Goal: Task Accomplishment & Management: Manage account settings

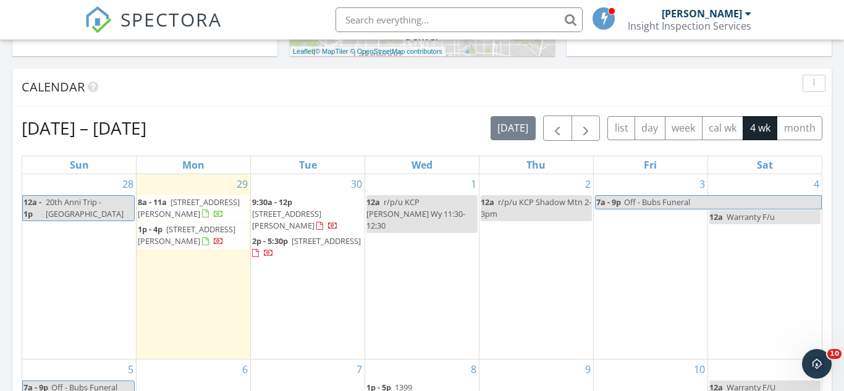
scroll to position [507, 0]
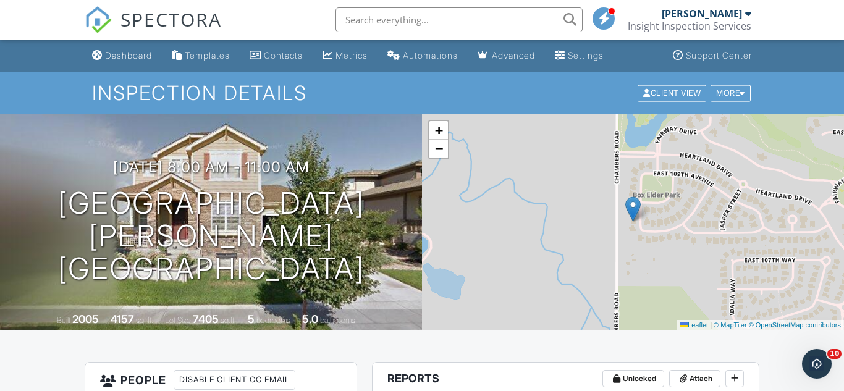
click at [168, 11] on span "SPECTORA" at bounding box center [170, 19] width 101 height 26
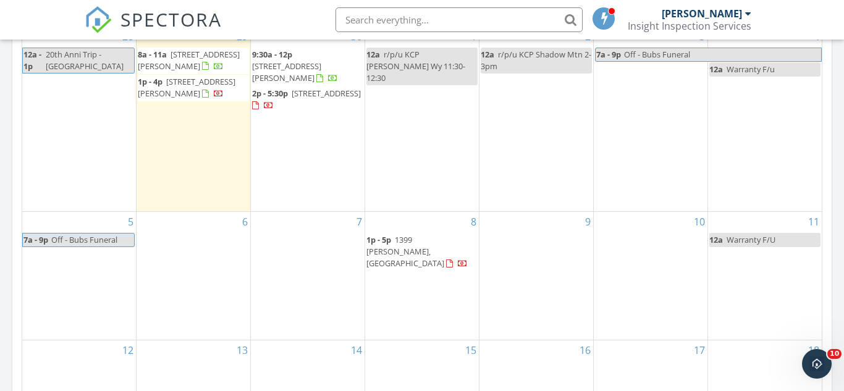
click at [201, 96] on span "[STREET_ADDRESS][PERSON_NAME]" at bounding box center [187, 87] width 98 height 23
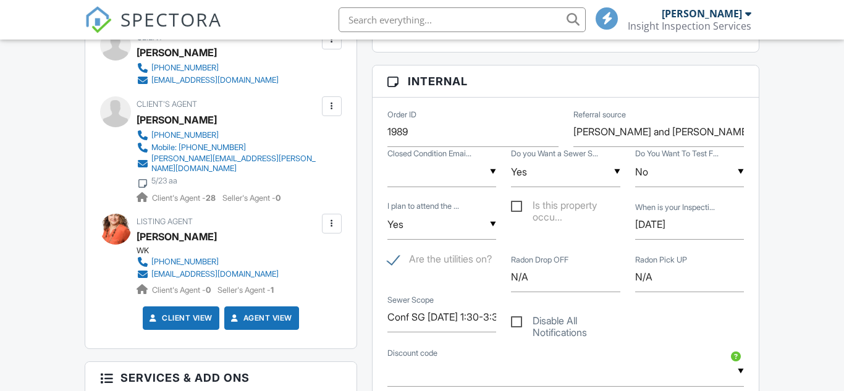
scroll to position [687, 0]
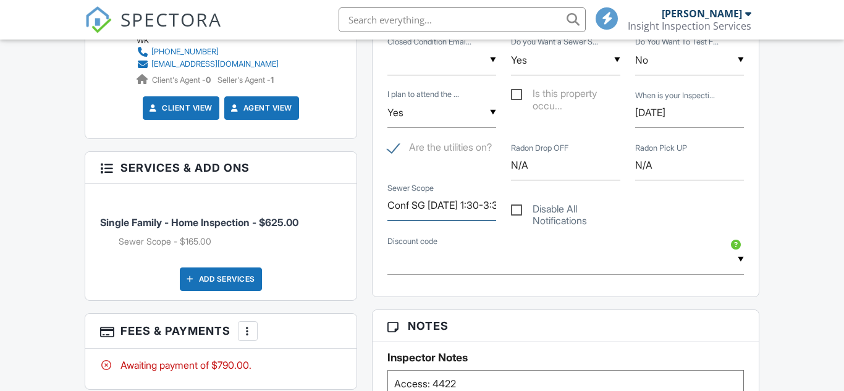
click at [462, 205] on input "Conf SG [DATE] 1:30-3:30pm" at bounding box center [441, 205] width 109 height 30
type input "Conf SG Mon 9/29/2025 1:30-3:30pm"
click at [214, 26] on span "SPECTORA" at bounding box center [170, 19] width 101 height 26
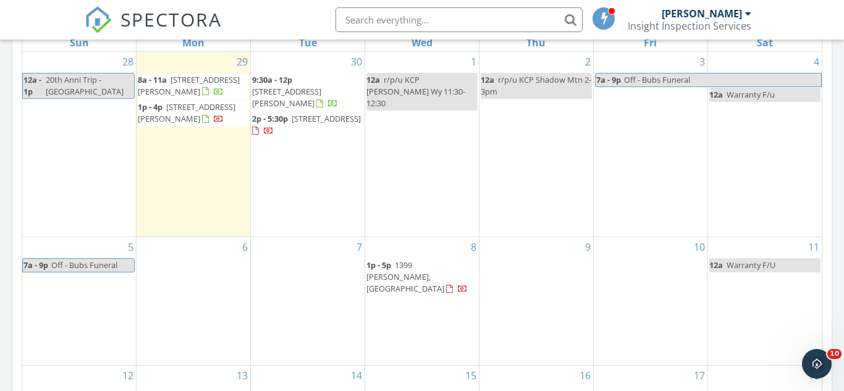
scroll to position [590, 0]
